Goal: Use online tool/utility: Utilize a website feature to perform a specific function

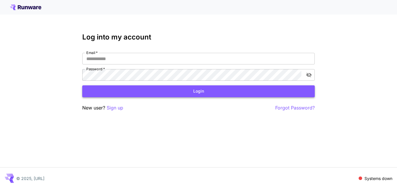
type input "**********"
click at [161, 94] on button "Login" at bounding box center [198, 91] width 232 height 12
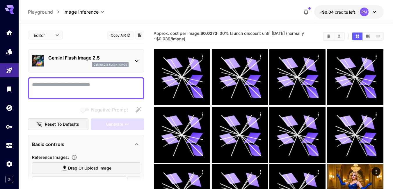
click at [308, 10] on icon "button" at bounding box center [305, 11] width 7 height 7
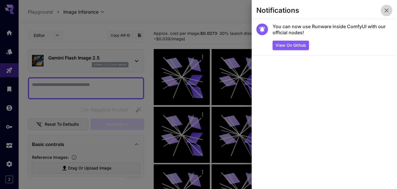
click at [386, 9] on icon "button" at bounding box center [386, 10] width 7 height 7
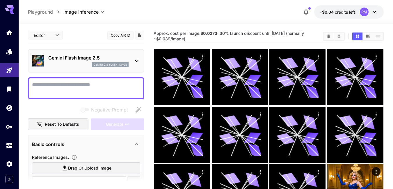
click at [105, 88] on textarea "Negative Prompt" at bounding box center [86, 88] width 108 height 14
type textarea "*"
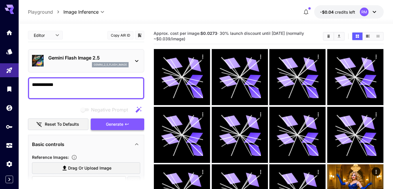
type textarea "**********"
click at [103, 121] on button "Generate" at bounding box center [117, 125] width 53 height 12
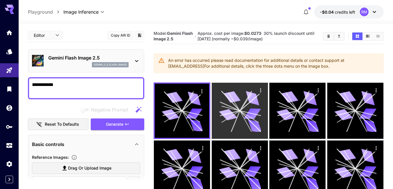
click at [226, 96] on icon at bounding box center [231, 97] width 17 height 14
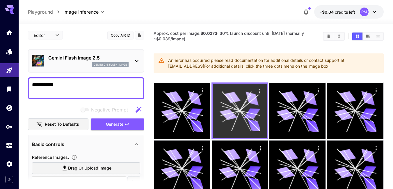
click at [267, 107] on div at bounding box center [239, 111] width 57 height 57
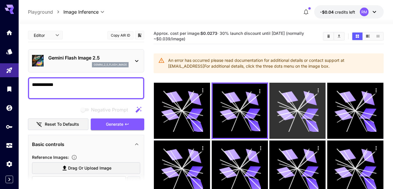
click at [277, 109] on icon at bounding box center [297, 111] width 42 height 42
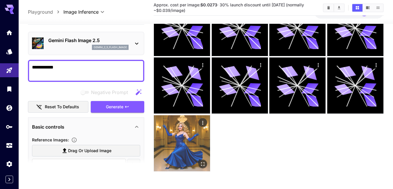
scroll to position [83, 0]
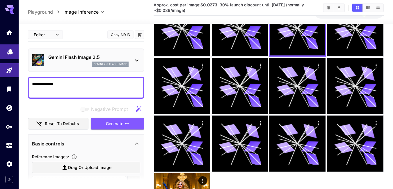
click at [1, 50] on link at bounding box center [9, 51] width 19 height 14
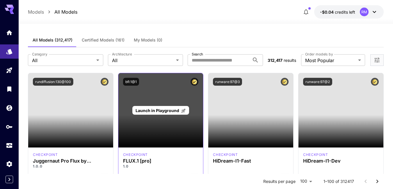
click at [156, 105] on div "Launch in Playground" at bounding box center [160, 110] width 85 height 74
